Goal: Information Seeking & Learning: Check status

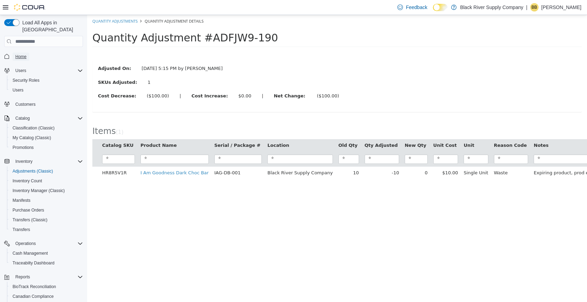
click at [23, 54] on span "Home" at bounding box center [20, 57] width 11 height 6
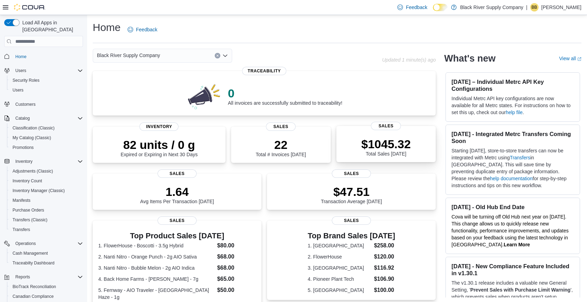
click at [386, 151] on p "$1045.32" at bounding box center [385, 144] width 49 height 14
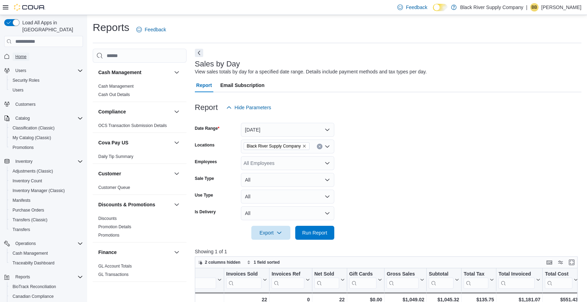
click at [26, 54] on span "Home" at bounding box center [20, 57] width 11 height 6
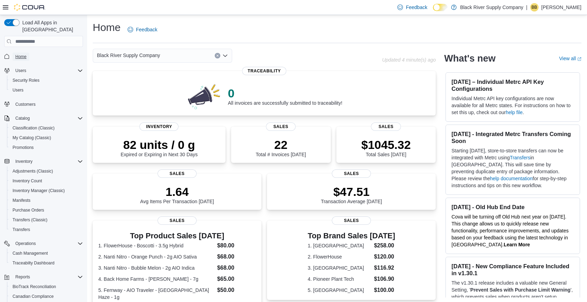
click at [21, 54] on span "Home" at bounding box center [20, 57] width 11 height 6
click at [379, 151] on p "$1045.32" at bounding box center [385, 144] width 49 height 14
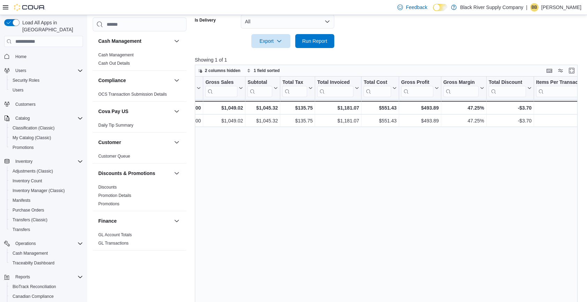
scroll to position [0, 212]
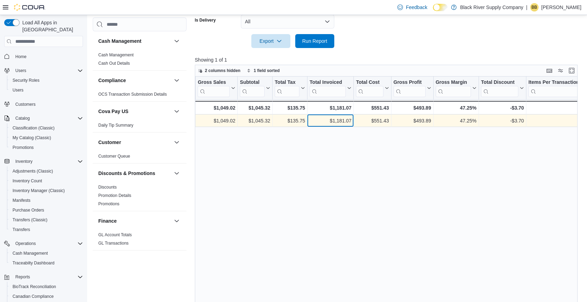
click at [341, 121] on div "$1,181.07" at bounding box center [330, 121] width 42 height 8
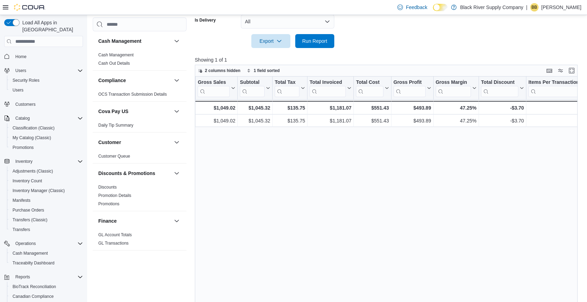
click at [341, 157] on div "Date Sorted ascending . Click to view column header actions Invoices Sold Click…" at bounding box center [386, 192] width 383 height 230
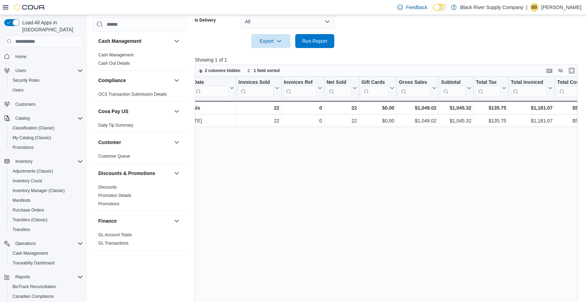
scroll to position [0, 0]
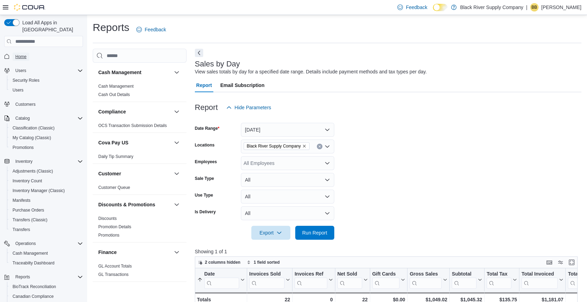
click at [23, 53] on span "Home" at bounding box center [20, 57] width 11 height 8
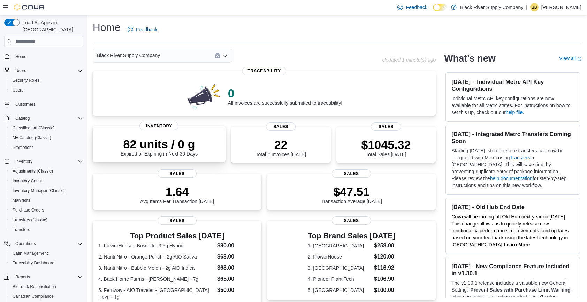
click at [164, 151] on p "82 units / 0 g" at bounding box center [159, 144] width 77 height 14
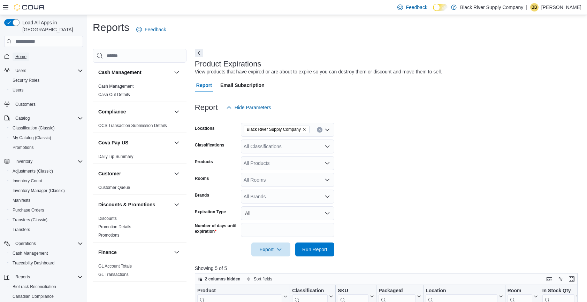
click at [29, 53] on link "Home" at bounding box center [21, 57] width 17 height 8
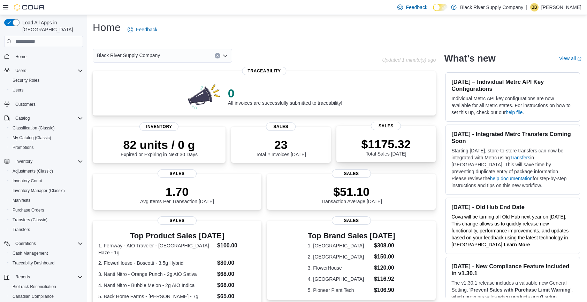
click at [392, 151] on p "$1175.32" at bounding box center [385, 144] width 49 height 14
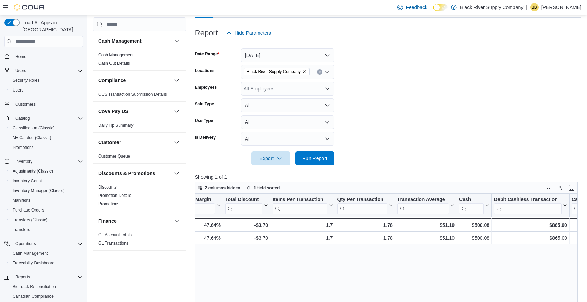
scroll to position [0, 468]
